Goal: Information Seeking & Learning: Find specific fact

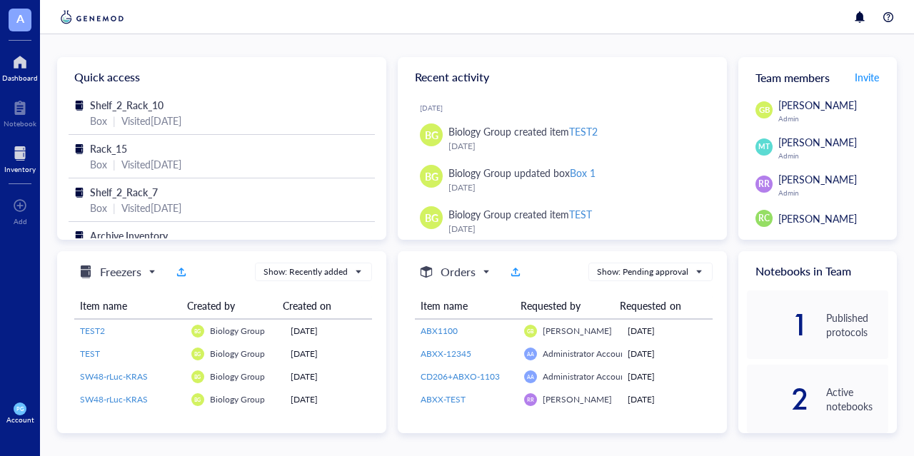
click at [29, 146] on div at bounding box center [19, 153] width 31 height 23
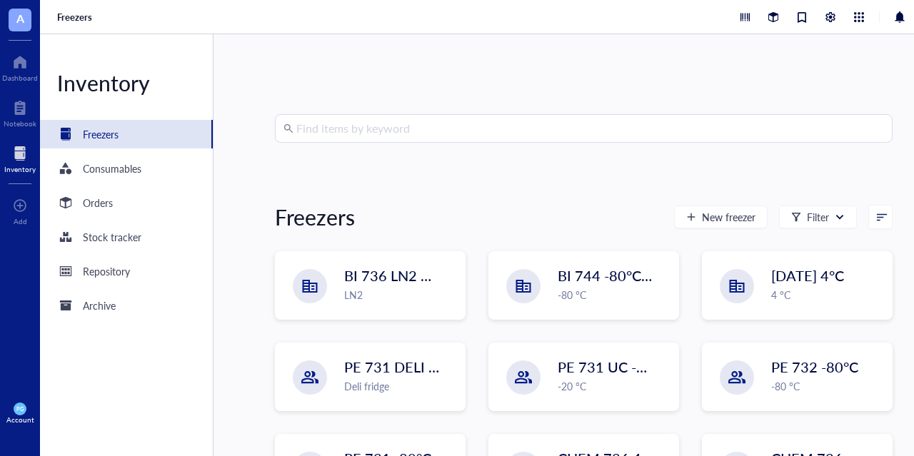
click at [408, 125] on input "search" at bounding box center [590, 128] width 588 height 27
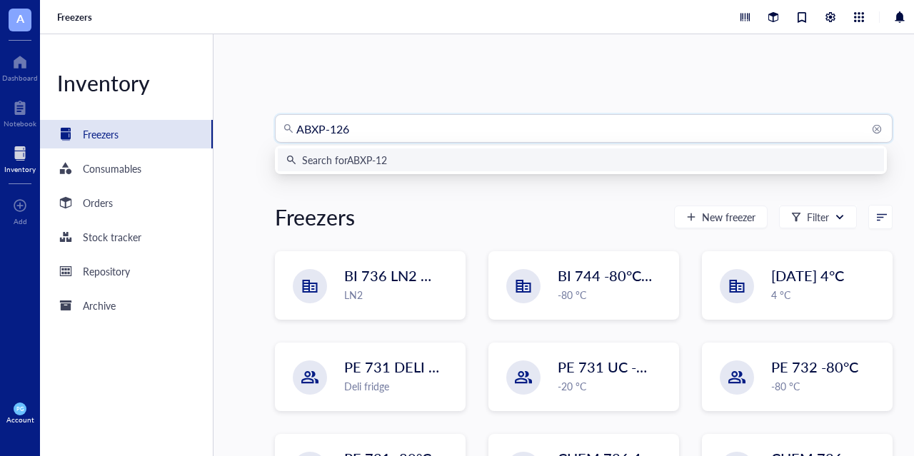
type input "ABXP-1260"
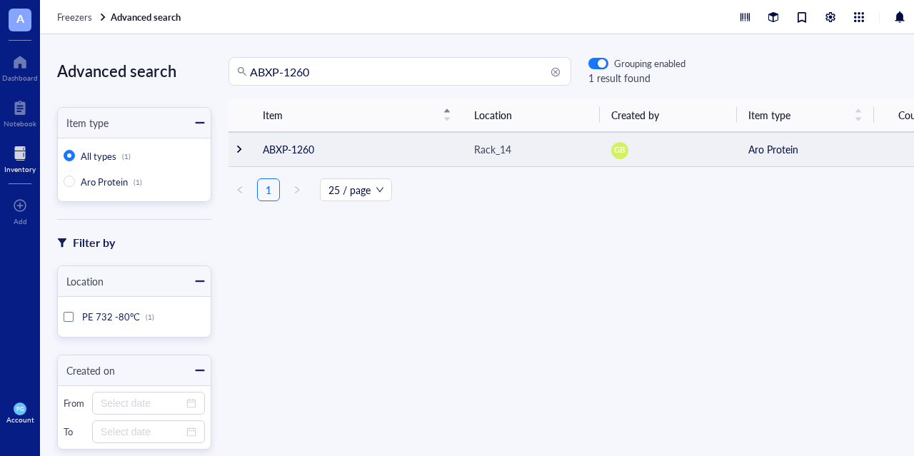
click at [236, 154] on div at bounding box center [239, 149] width 10 height 10
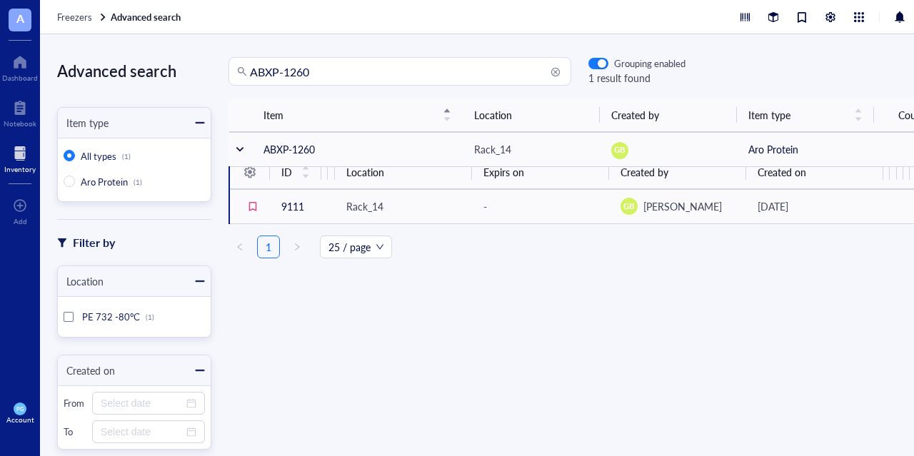
click at [315, 69] on input "ABXP-1260" at bounding box center [406, 71] width 313 height 27
type input "ABXP-1261"
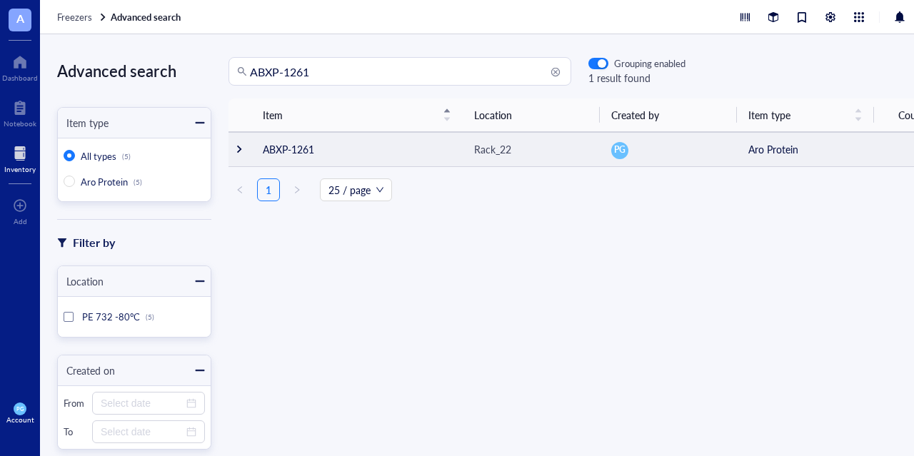
click at [243, 151] on div at bounding box center [239, 149] width 10 height 10
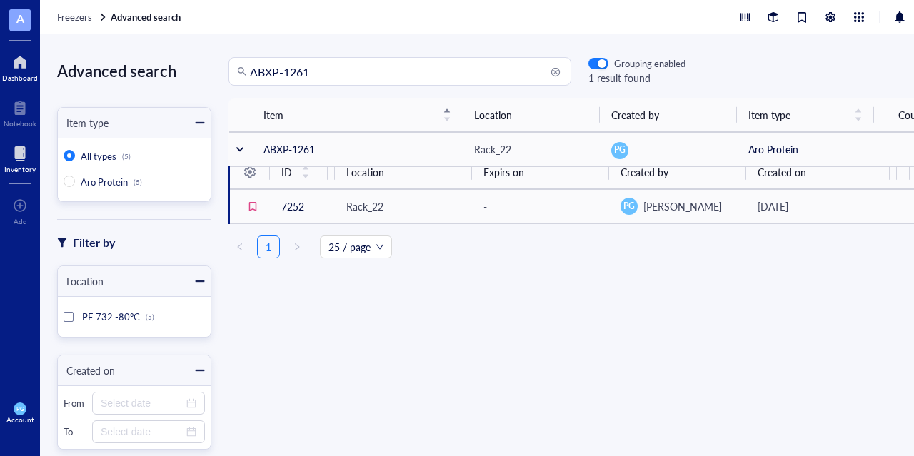
click at [22, 74] on div "Dashboard" at bounding box center [20, 78] width 36 height 9
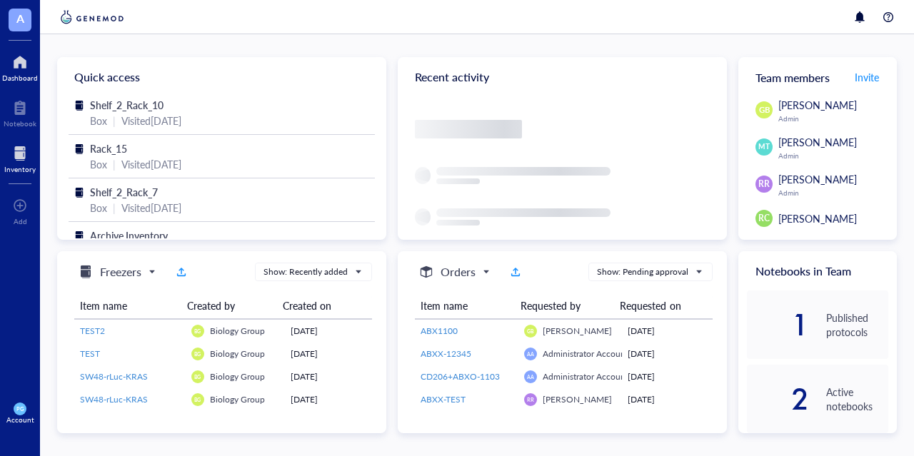
click at [19, 165] on div "Inventory" at bounding box center [19, 169] width 31 height 9
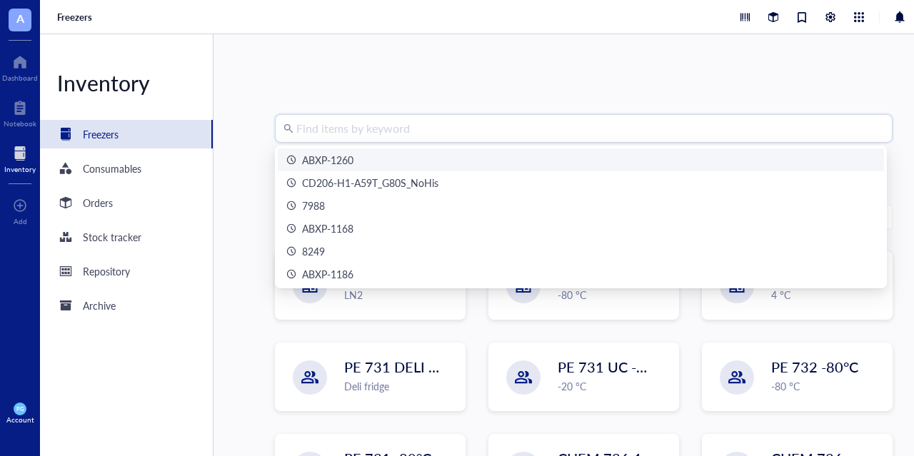
click at [406, 131] on input "search" at bounding box center [590, 128] width 588 height 27
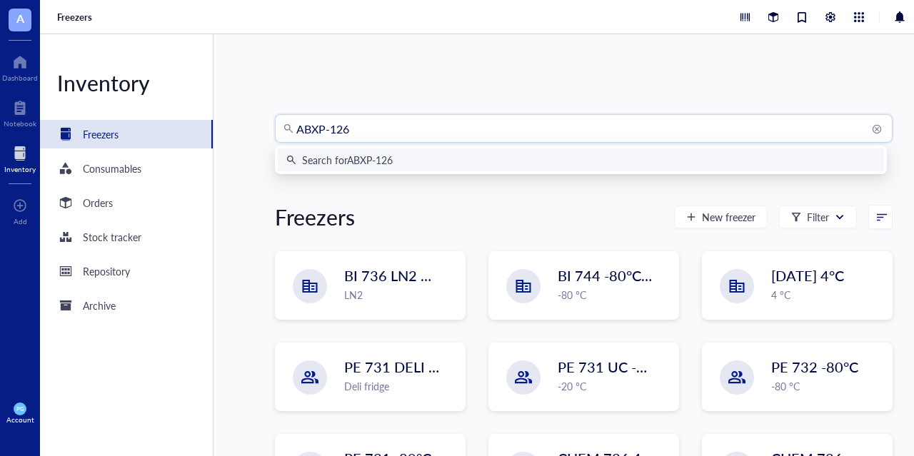
type input "ABXP-1261"
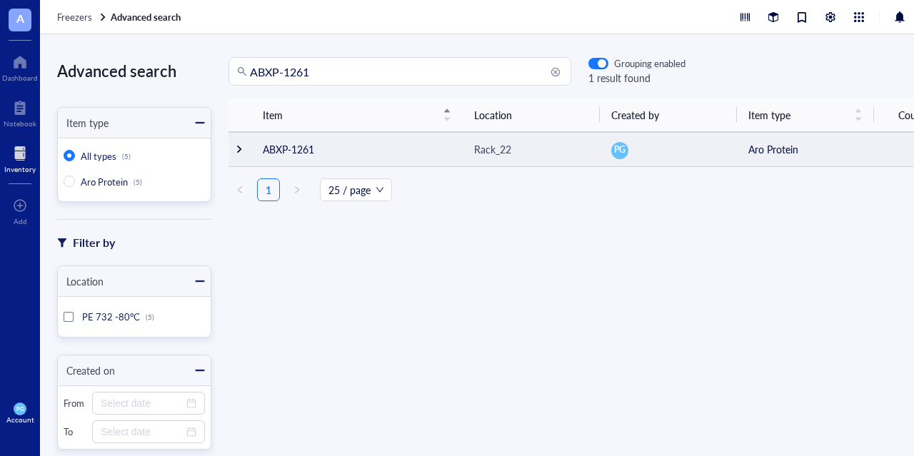
click at [242, 155] on td at bounding box center [240, 149] width 23 height 34
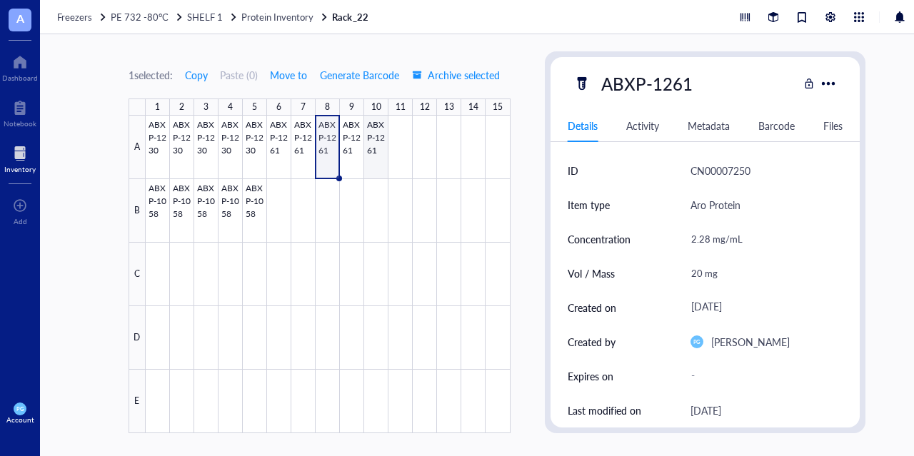
click at [373, 146] on div at bounding box center [328, 275] width 365 height 318
type textarea "Keep everyone on the same page…"
